Goal: Task Accomplishment & Management: Manage account settings

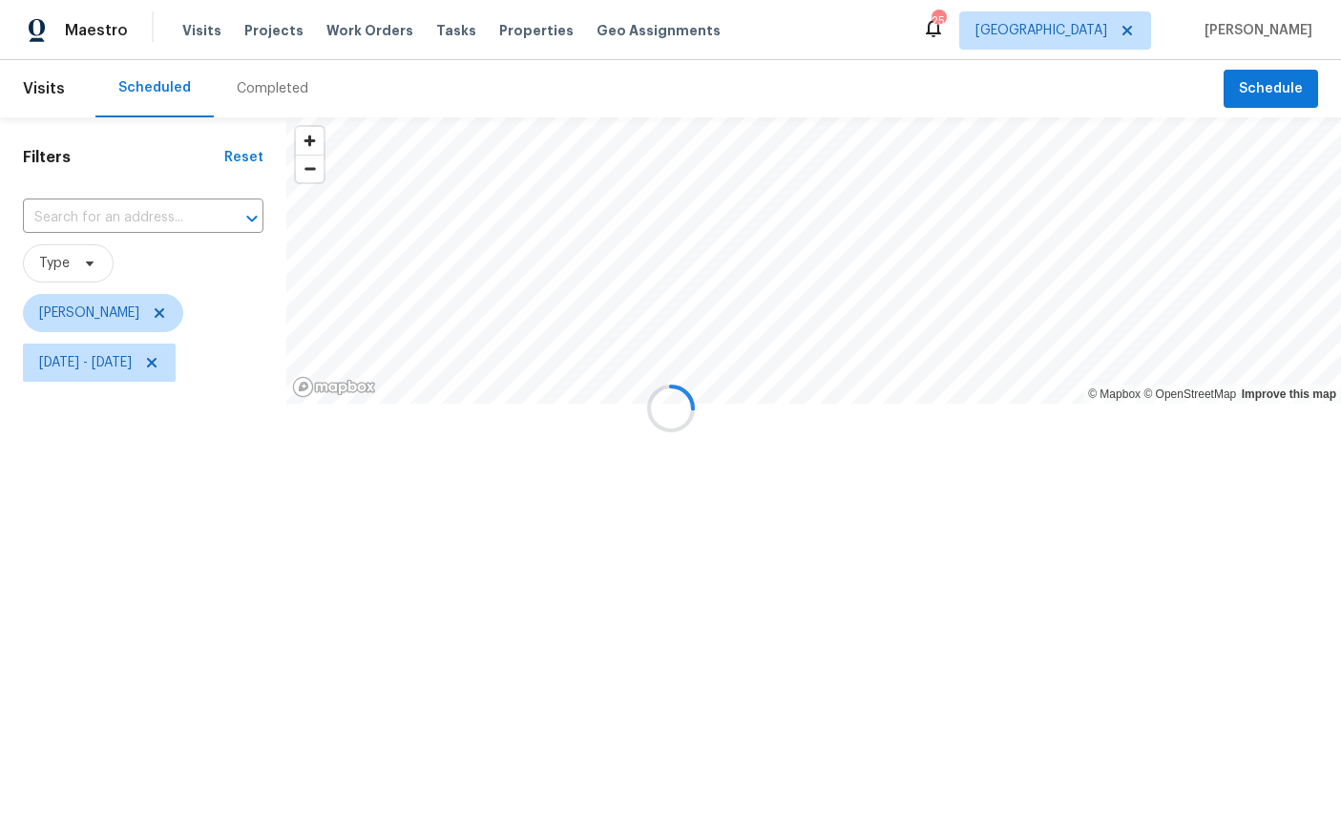
click at [199, 299] on div at bounding box center [670, 408] width 1341 height 816
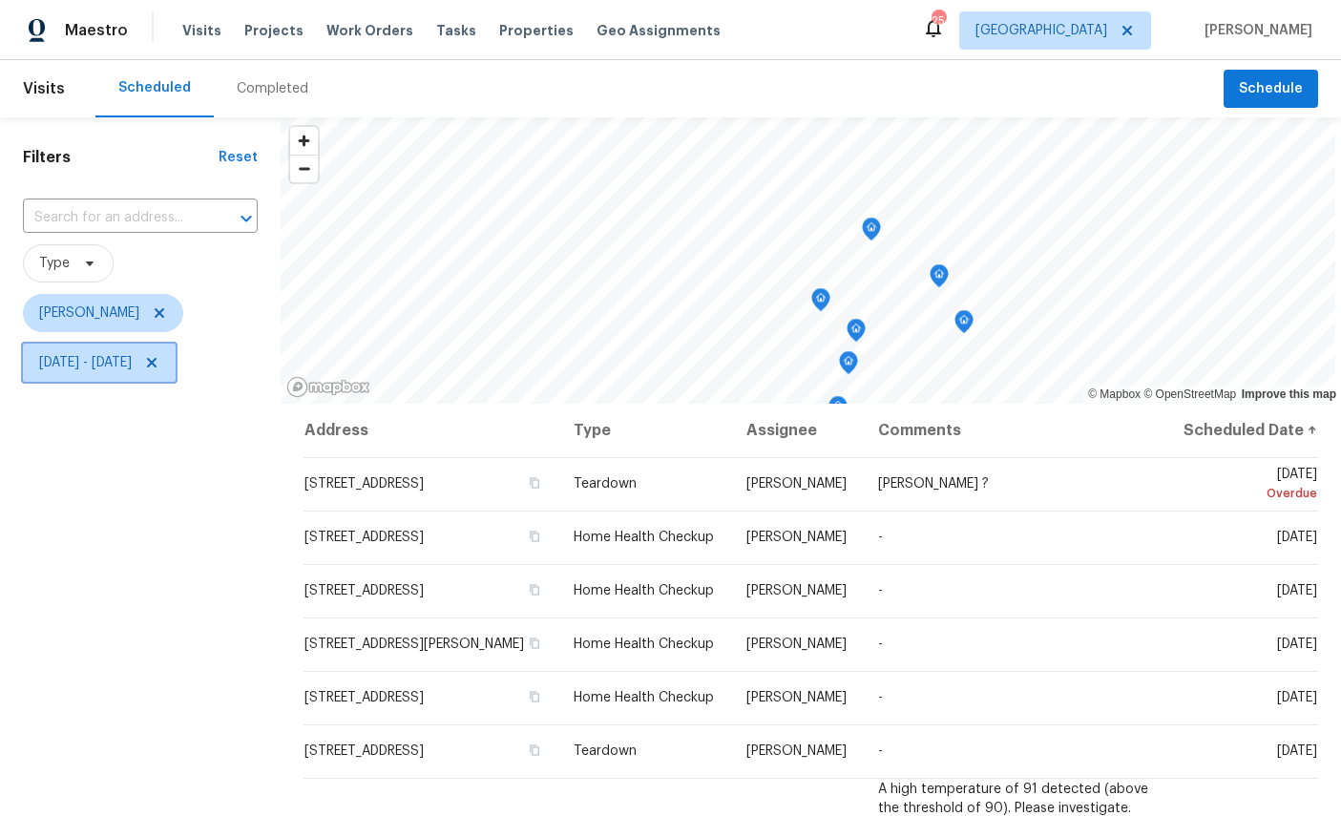
click at [79, 366] on span "Mon, Sep 22 - Sun, Oct 12" at bounding box center [85, 362] width 93 height 19
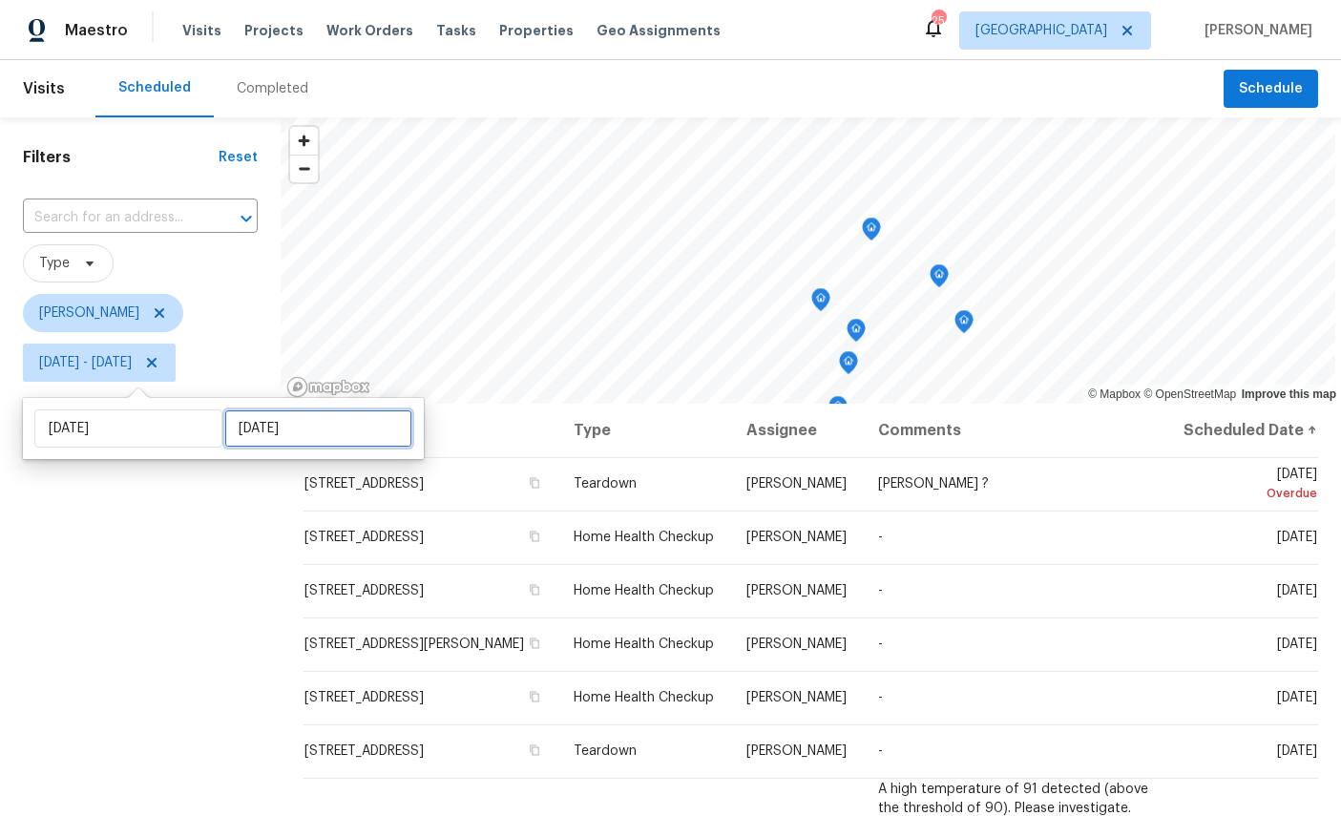
click at [307, 431] on input "Sun, Oct 12" at bounding box center [318, 428] width 188 height 38
select select "8"
select select "2025"
select select "9"
select select "2025"
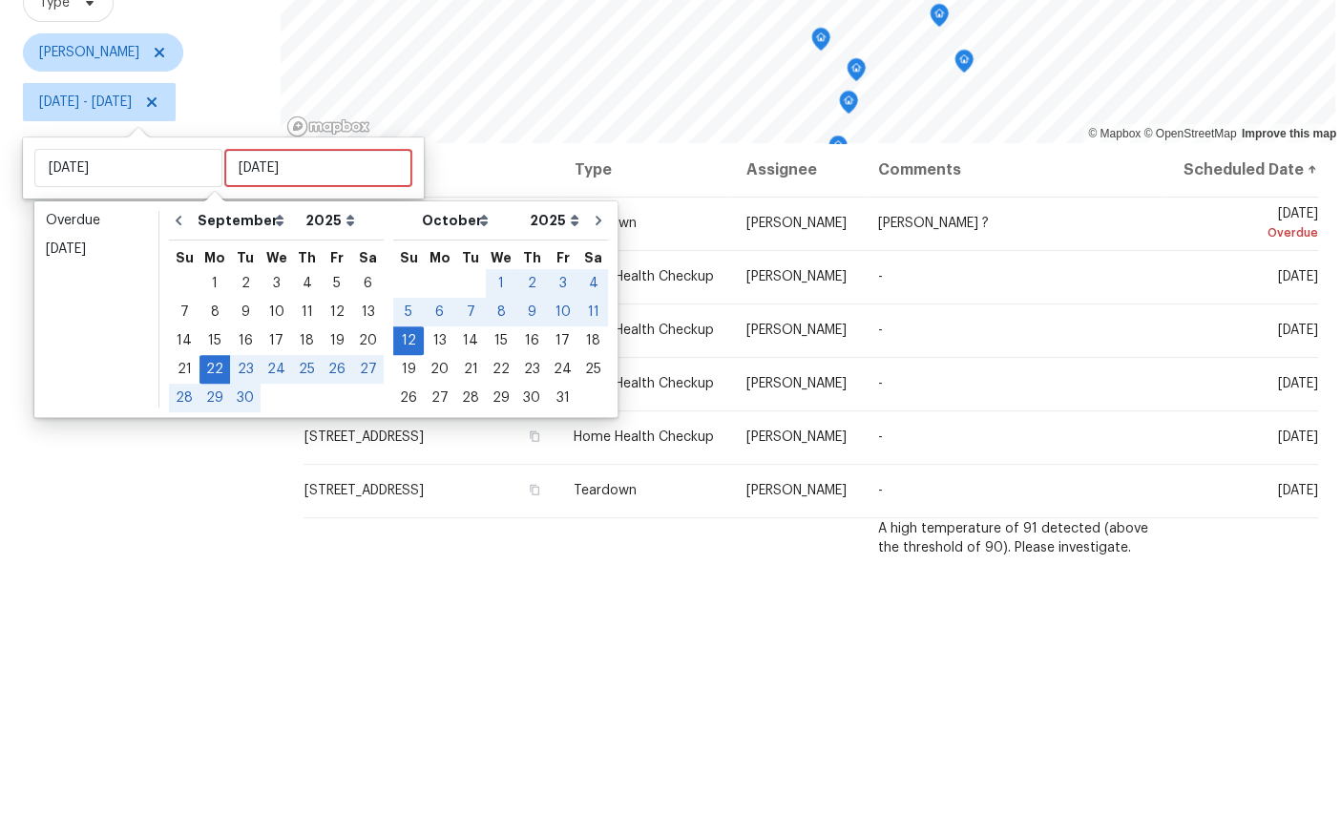
scroll to position [72, 0]
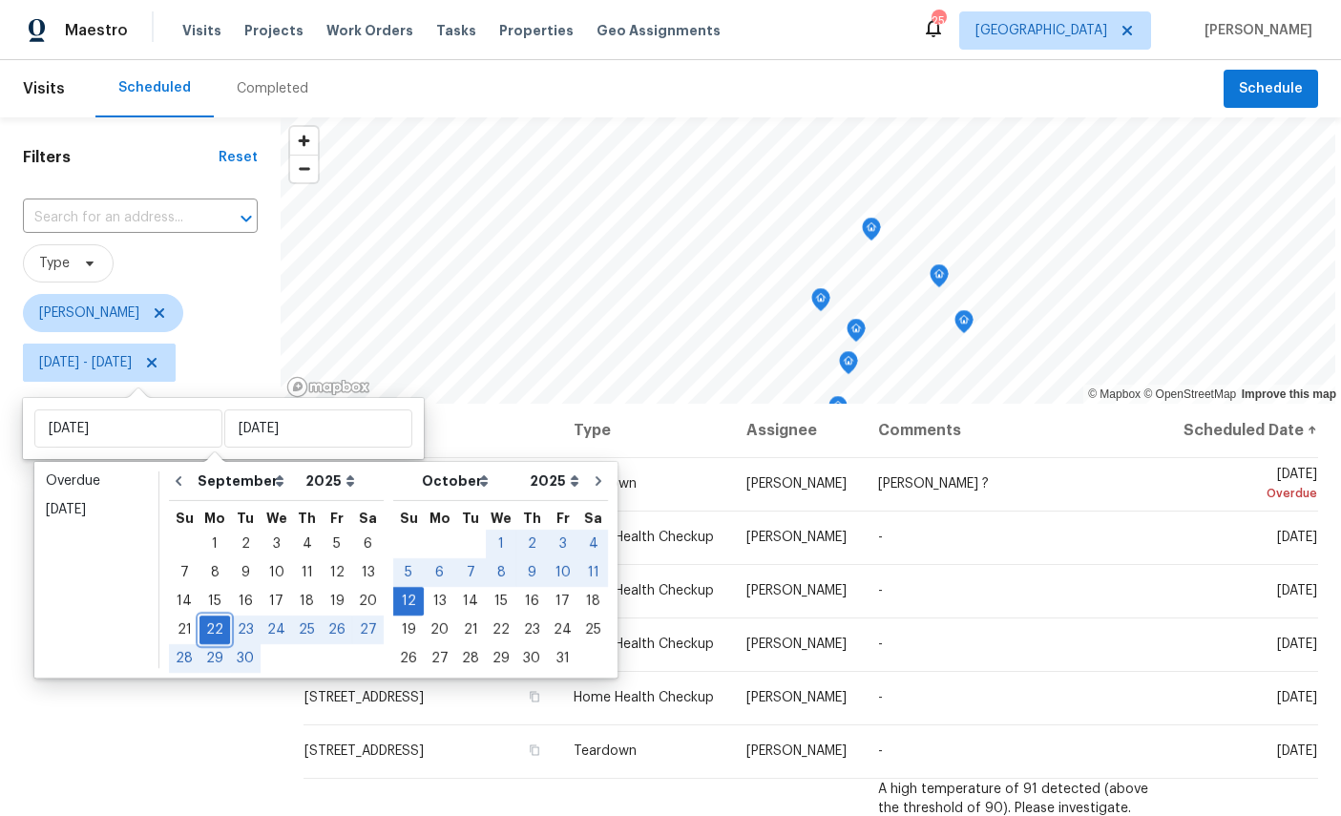
click at [222, 616] on div "22" at bounding box center [214, 629] width 31 height 27
type input "Mon, Sep 22"
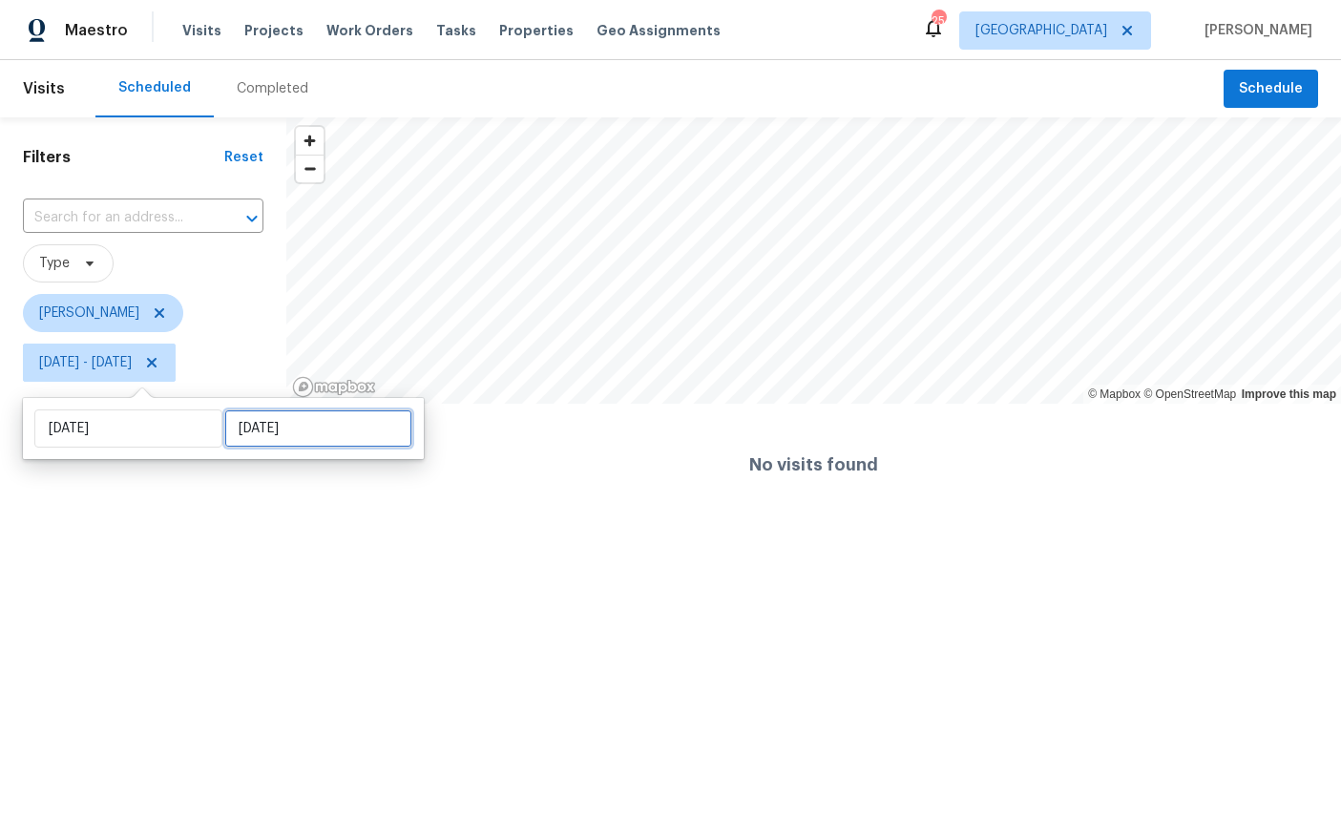
click at [302, 430] on input "Mon, Sep 22" at bounding box center [318, 428] width 188 height 38
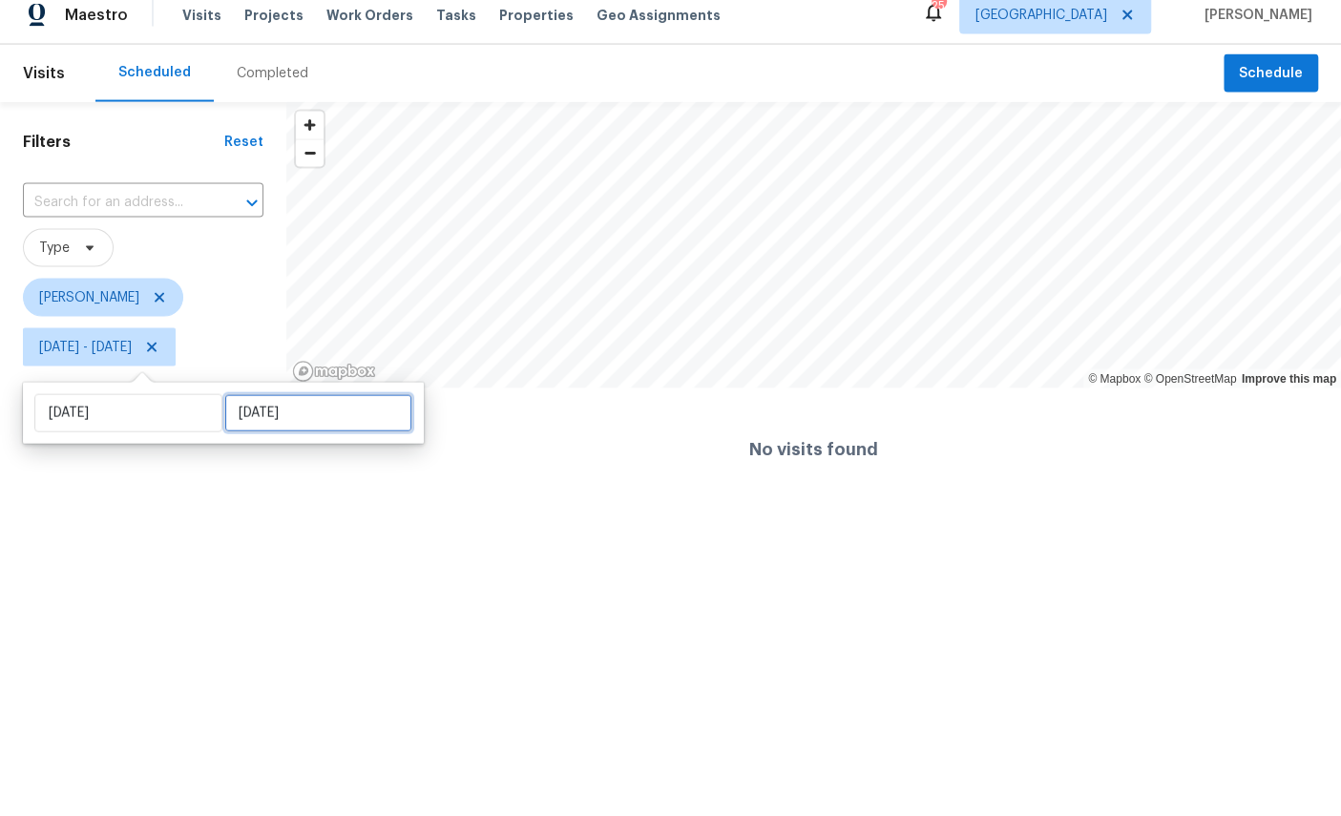
select select "8"
select select "2025"
select select "9"
select select "2025"
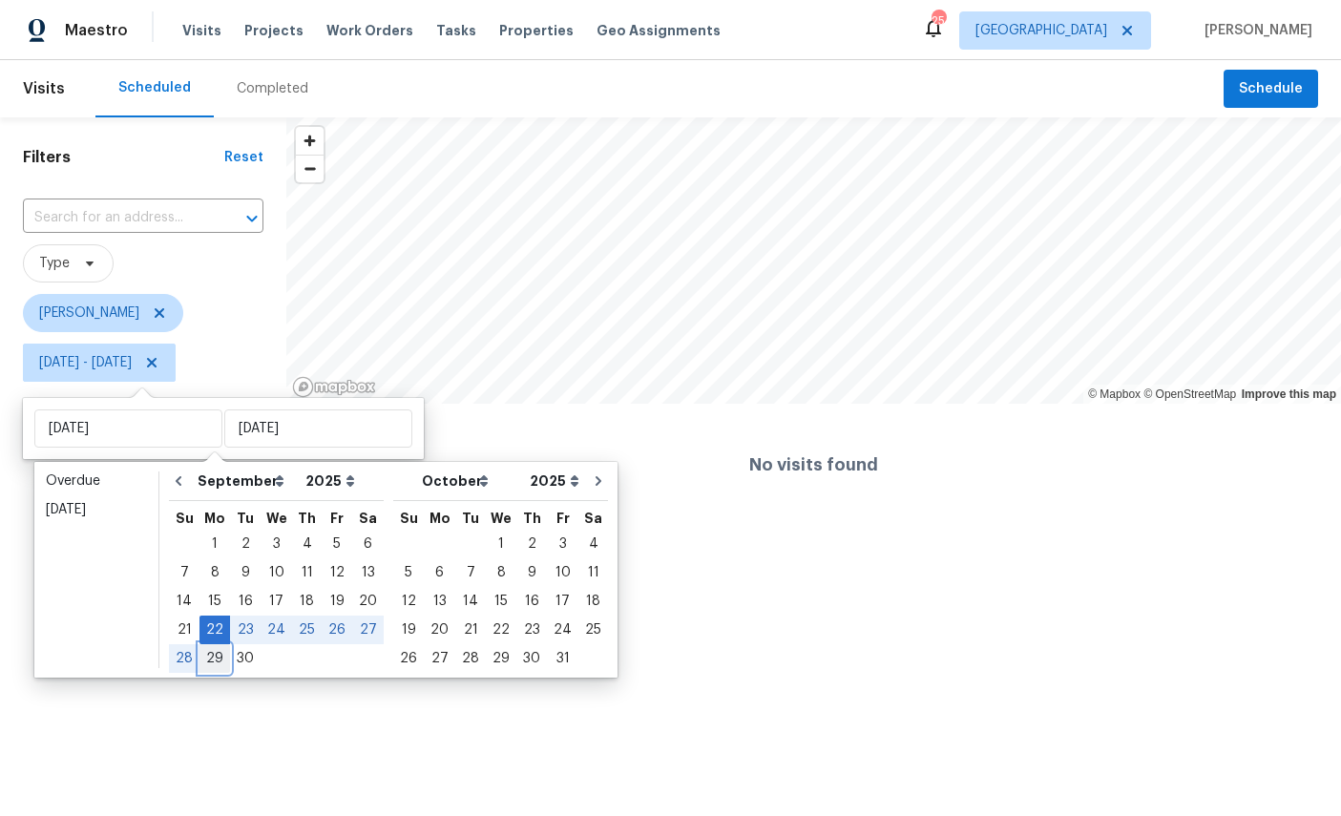
click at [223, 669] on div "29" at bounding box center [214, 658] width 31 height 27
type input "Mon, Sep 29"
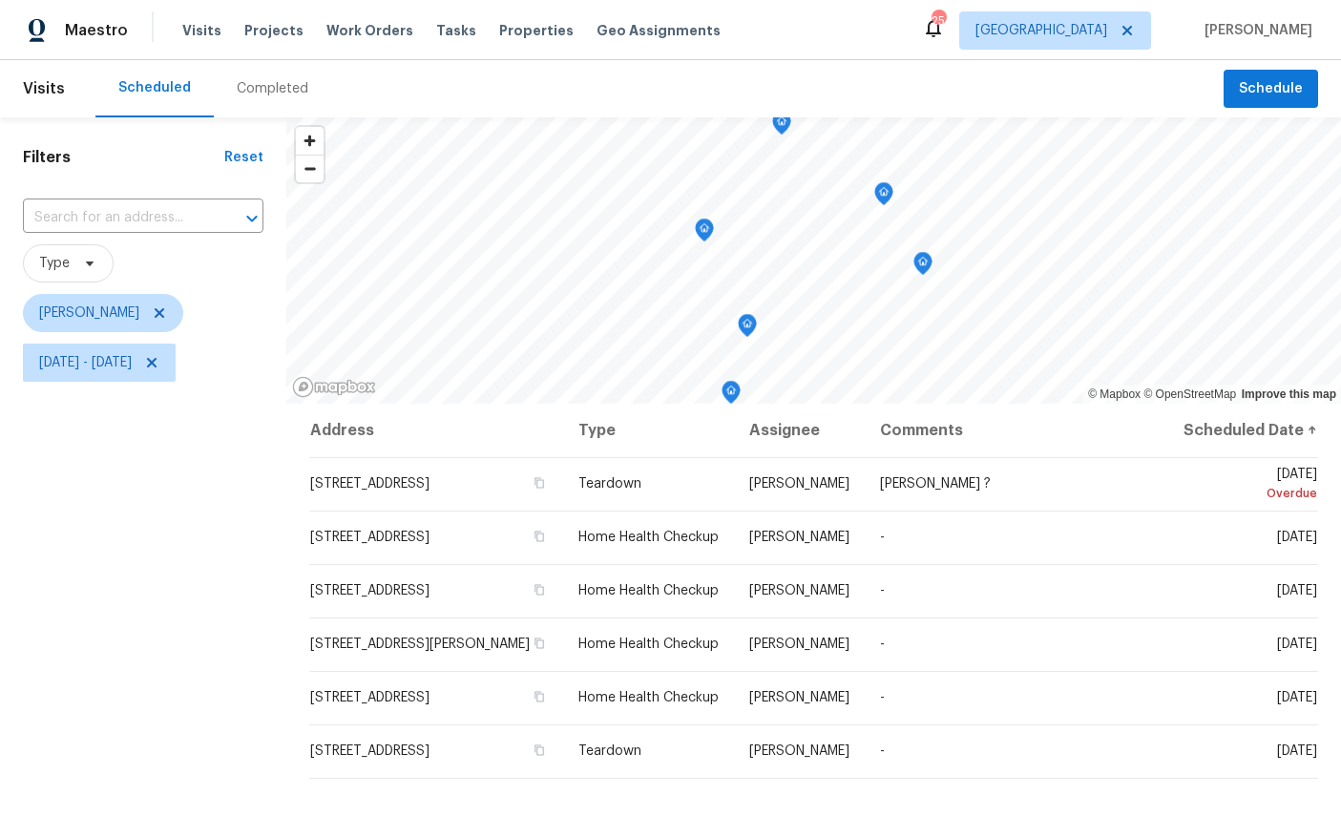
click at [926, 262] on icon "Map marker" at bounding box center [923, 262] width 6 height 5
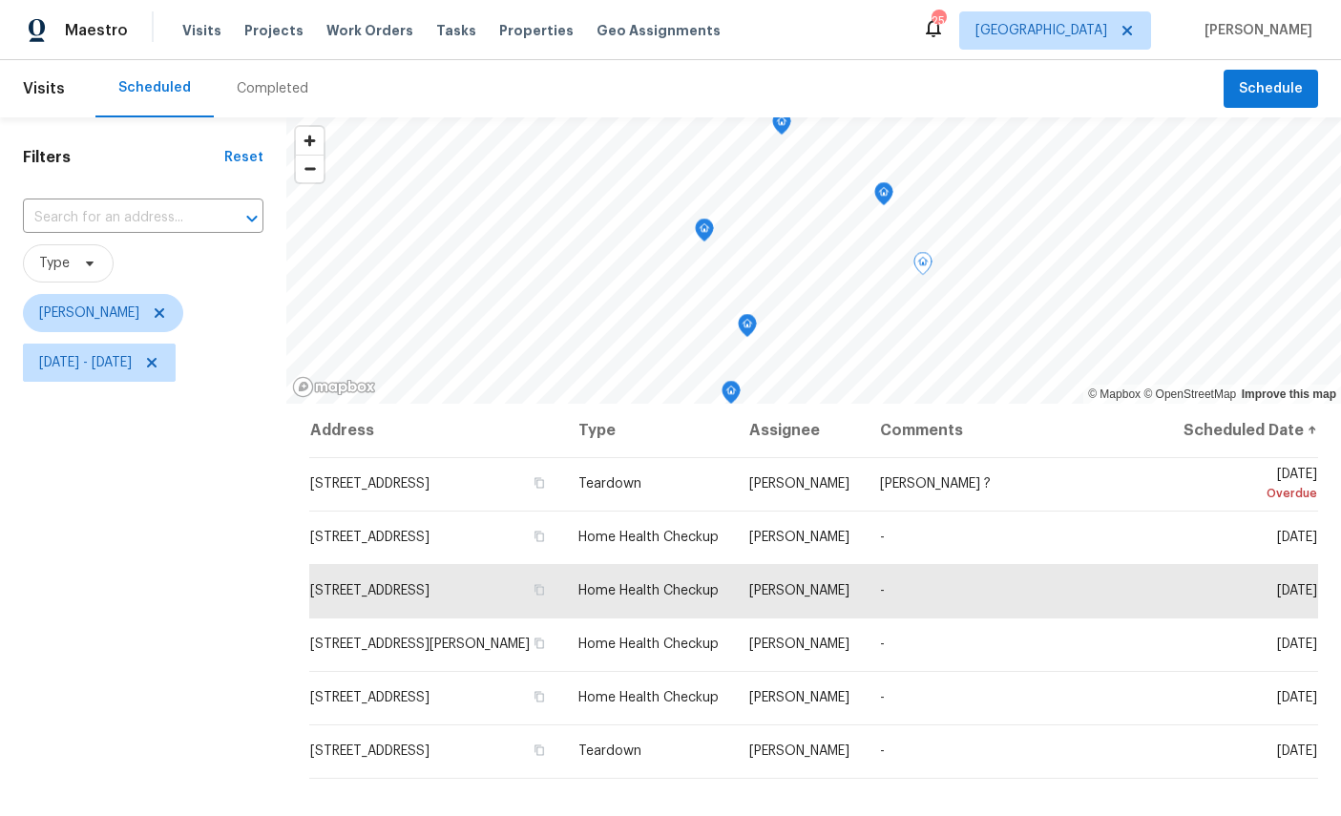
click at [749, 330] on icon "Map marker" at bounding box center [747, 326] width 17 height 22
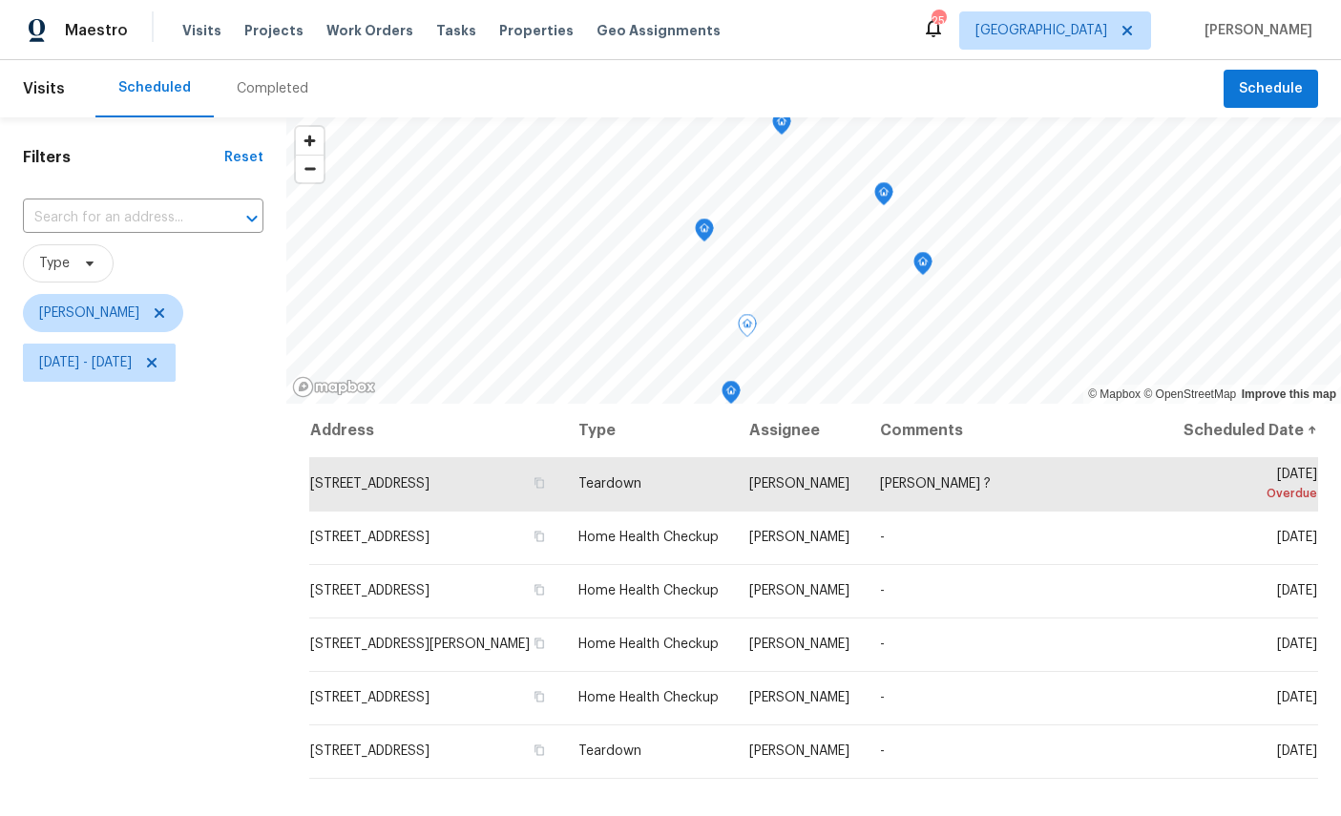
click at [921, 263] on icon "Map marker" at bounding box center [922, 264] width 17 height 22
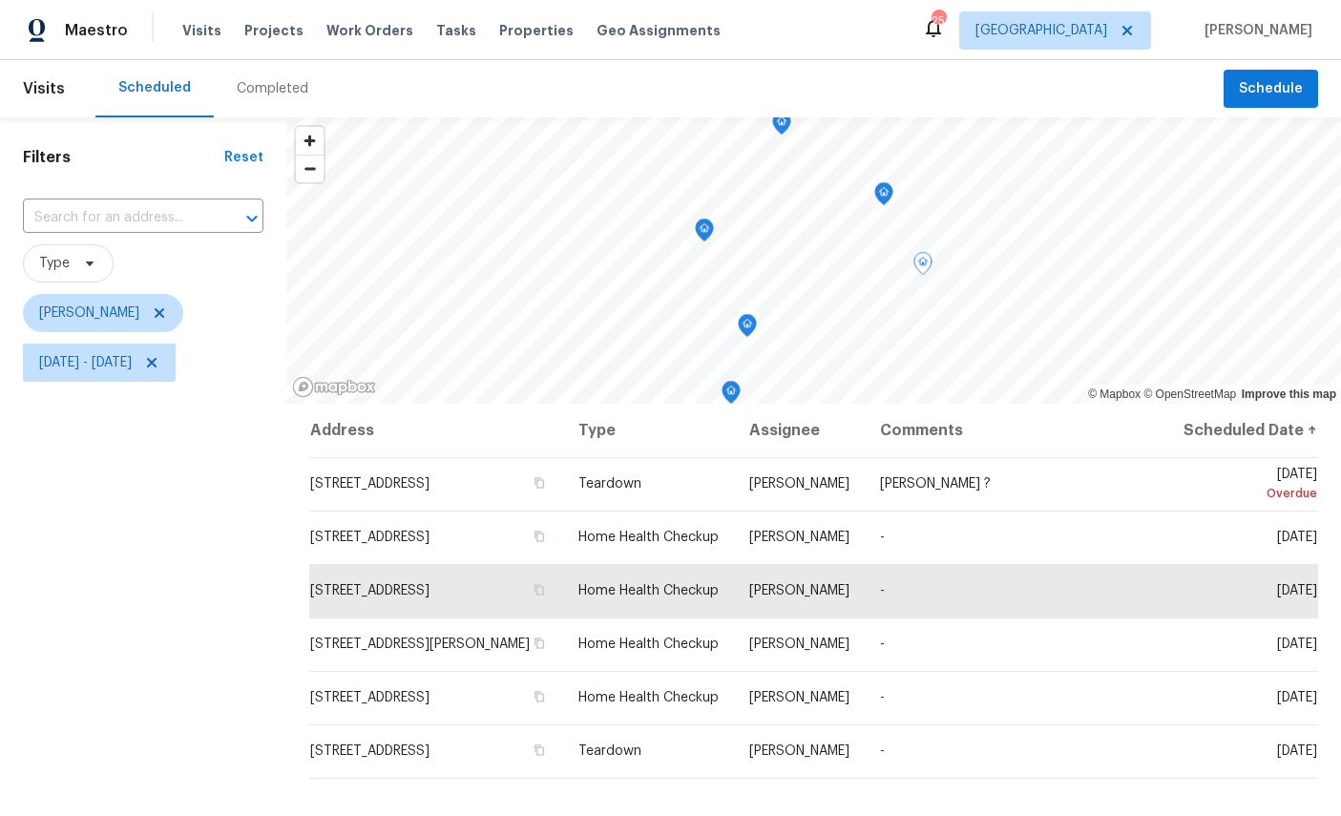
click at [749, 316] on icon "Map marker" at bounding box center [747, 326] width 17 height 22
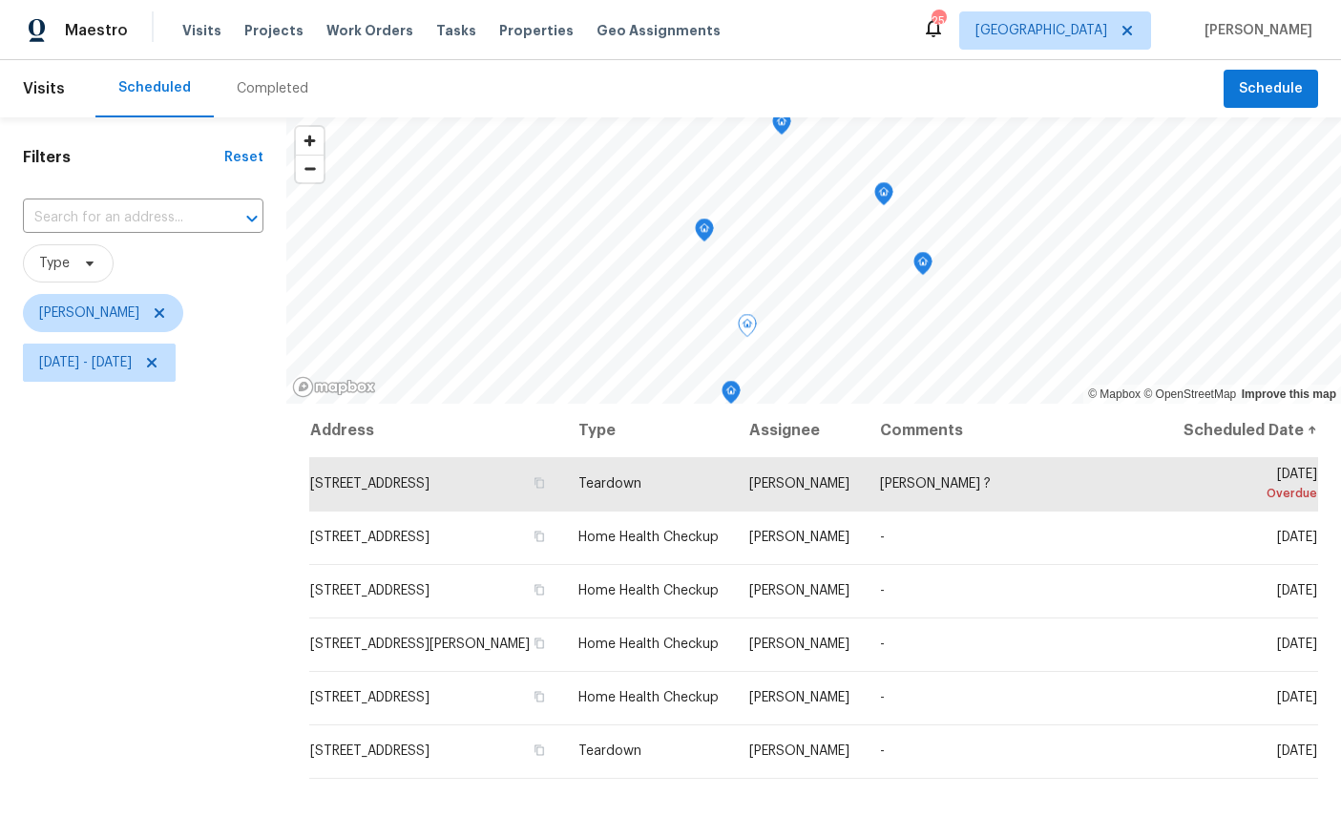
click at [733, 393] on icon "Map marker" at bounding box center [731, 391] width 6 height 5
